Goal: Task Accomplishment & Management: Use online tool/utility

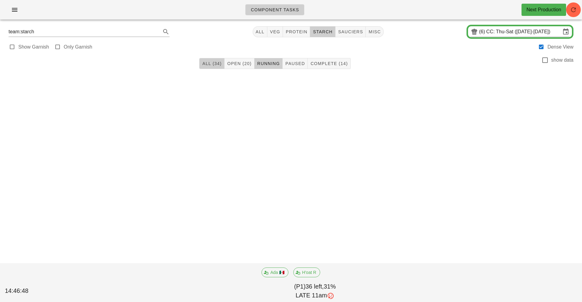
click at [213, 64] on span "All (34)" at bounding box center [212, 63] width 20 height 5
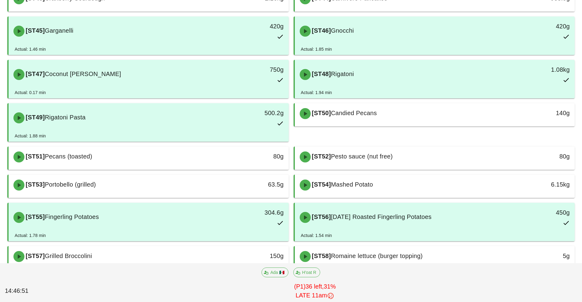
scroll to position [353, 0]
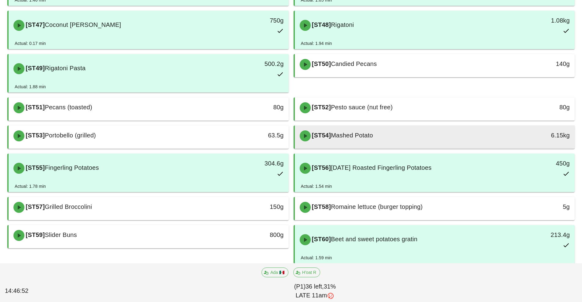
click at [379, 138] on div "[ST54] Mashed Potato" at bounding box center [400, 136] width 208 height 18
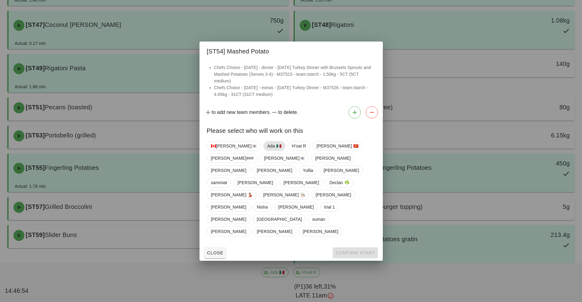
click at [267, 151] on span "Ada 🇲🇽" at bounding box center [274, 146] width 14 height 9
click at [352, 251] on span "Confirm Start" at bounding box center [355, 253] width 40 height 5
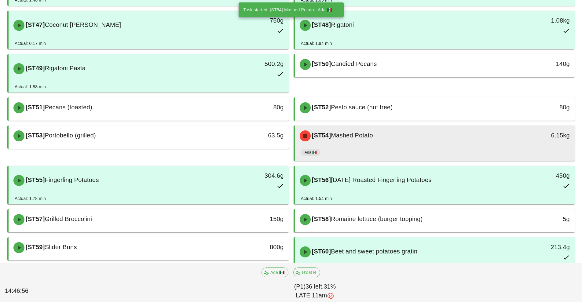
click at [399, 143] on div "[ST54] Mashed Potato" at bounding box center [400, 136] width 208 height 18
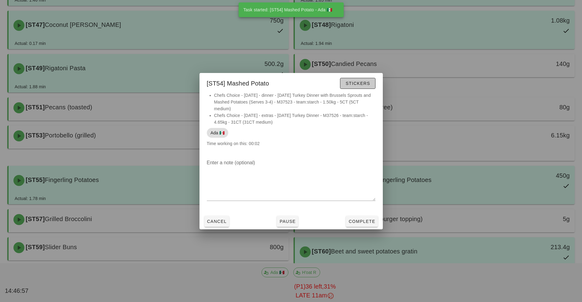
click at [360, 83] on span "Stickers" at bounding box center [358, 83] width 25 height 5
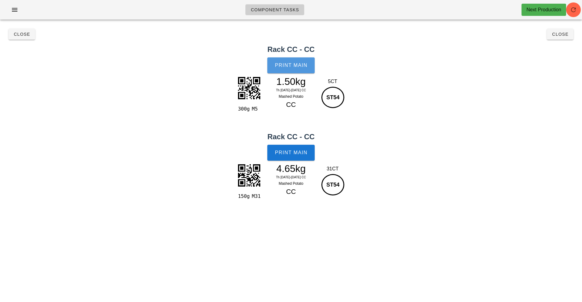
click at [293, 61] on button "Print Main" at bounding box center [291, 65] width 47 height 16
click at [302, 154] on span "Print Main" at bounding box center [291, 153] width 33 height 6
click at [562, 39] on button "Close" at bounding box center [560, 34] width 27 height 11
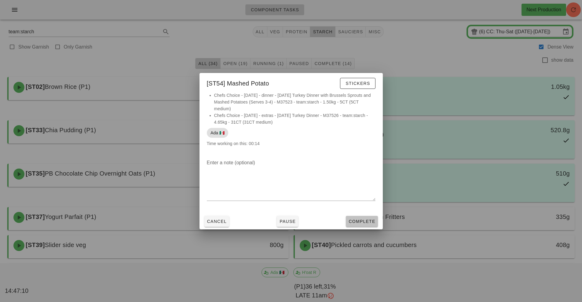
click at [364, 222] on span "Complete" at bounding box center [362, 221] width 27 height 5
